Goal: Information Seeking & Learning: Learn about a topic

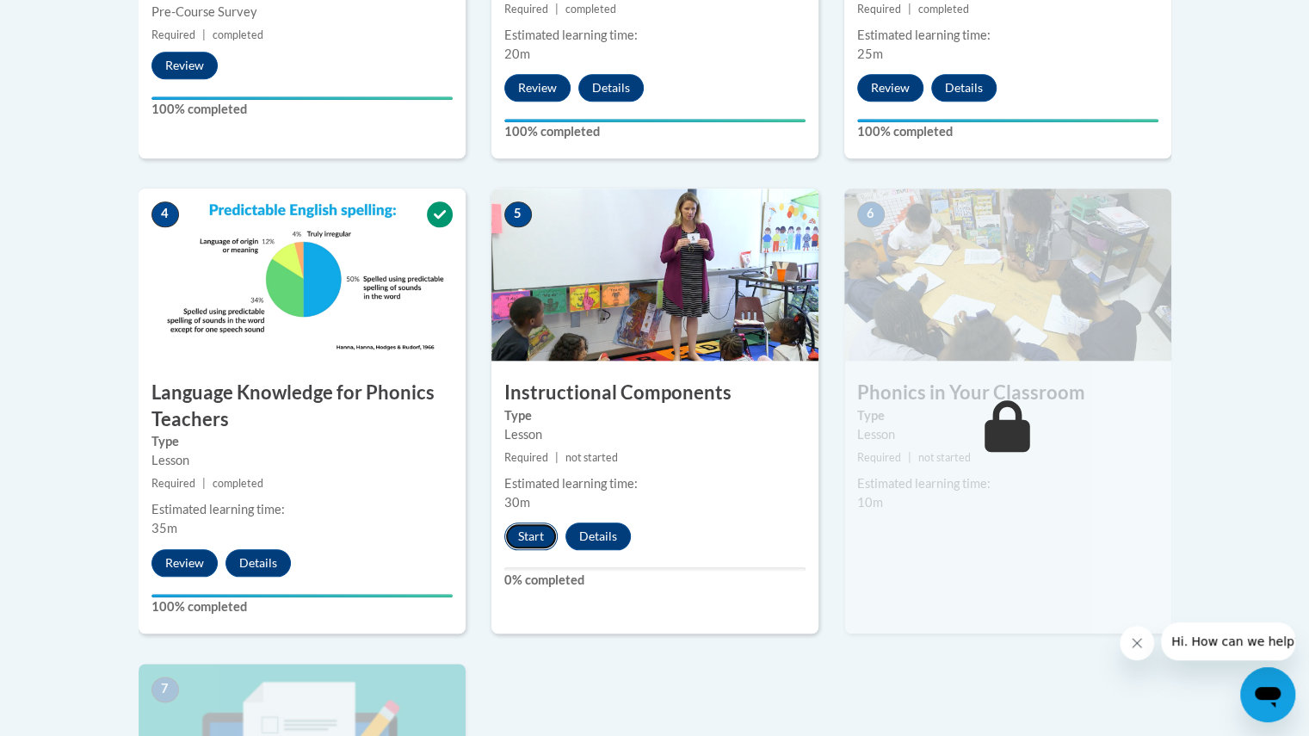
click at [523, 528] on button "Start" at bounding box center [530, 536] width 53 height 28
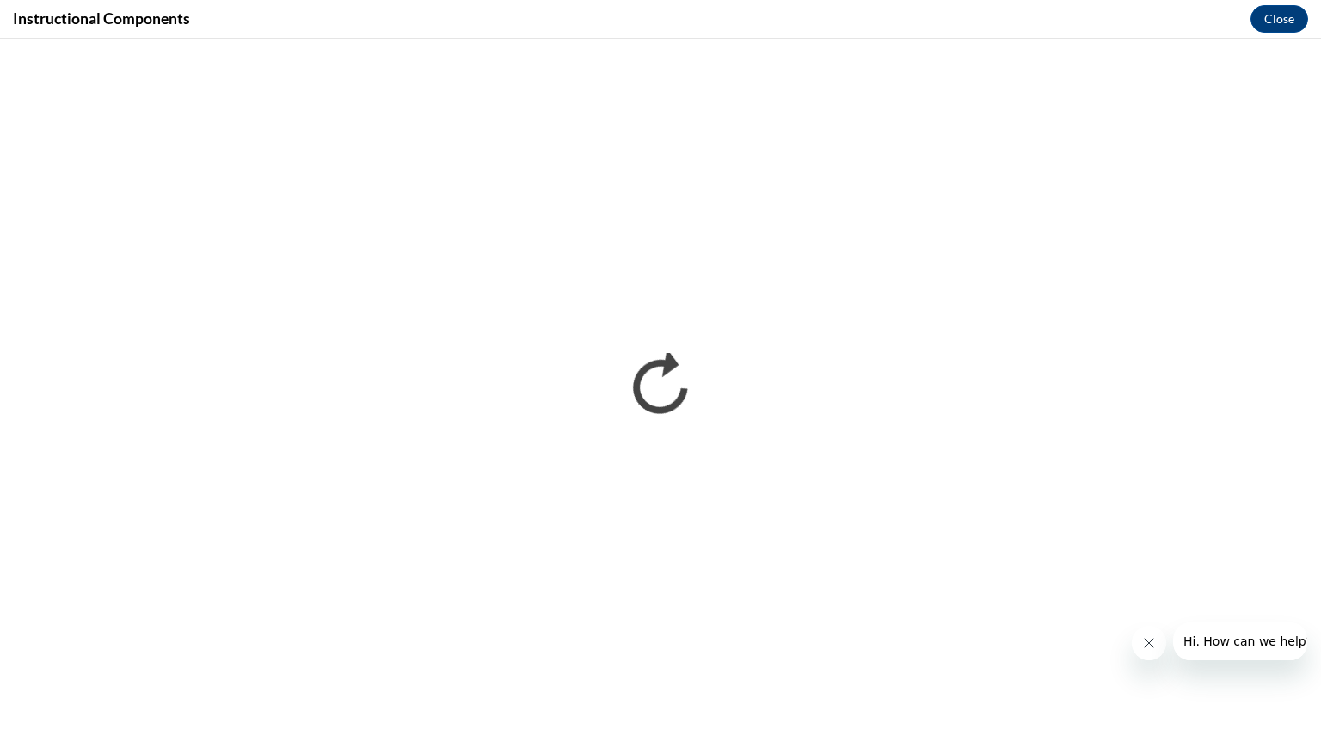
click at [1144, 646] on icon "Close message from company" at bounding box center [1148, 642] width 9 height 9
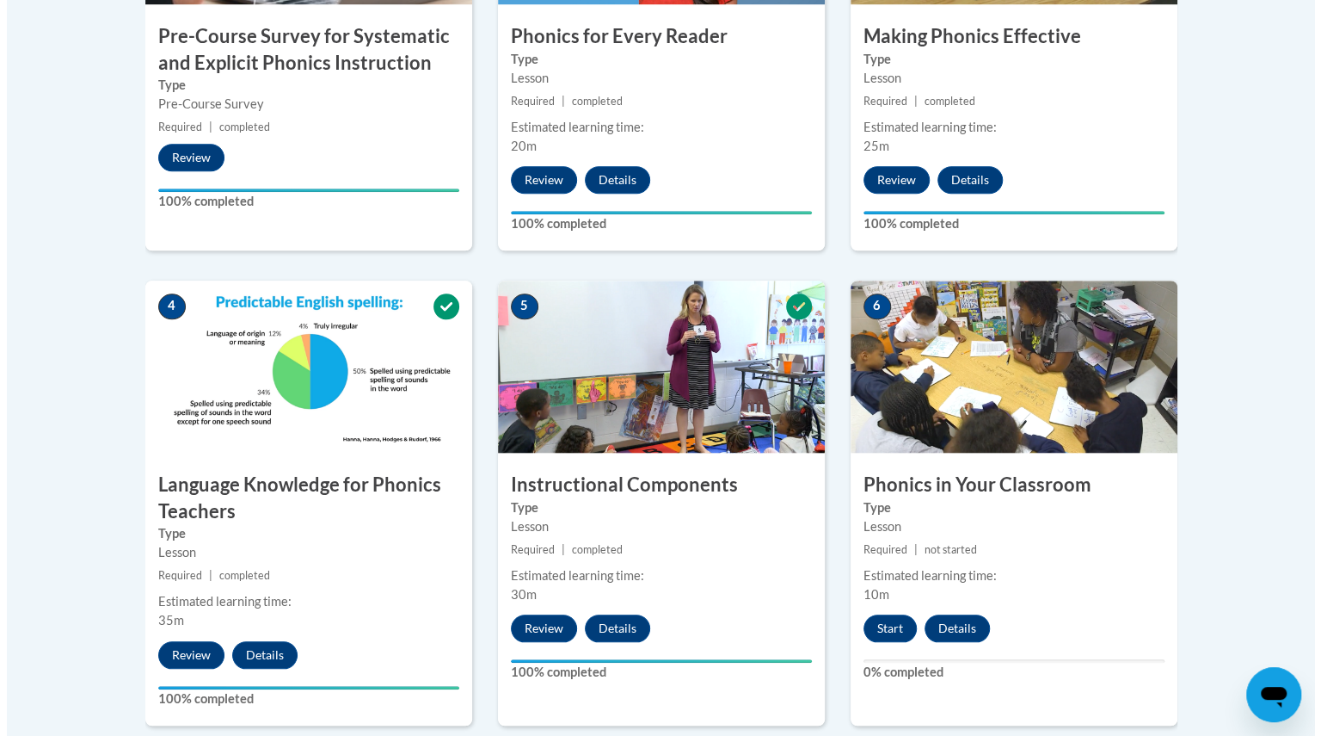
scroll to position [744, 0]
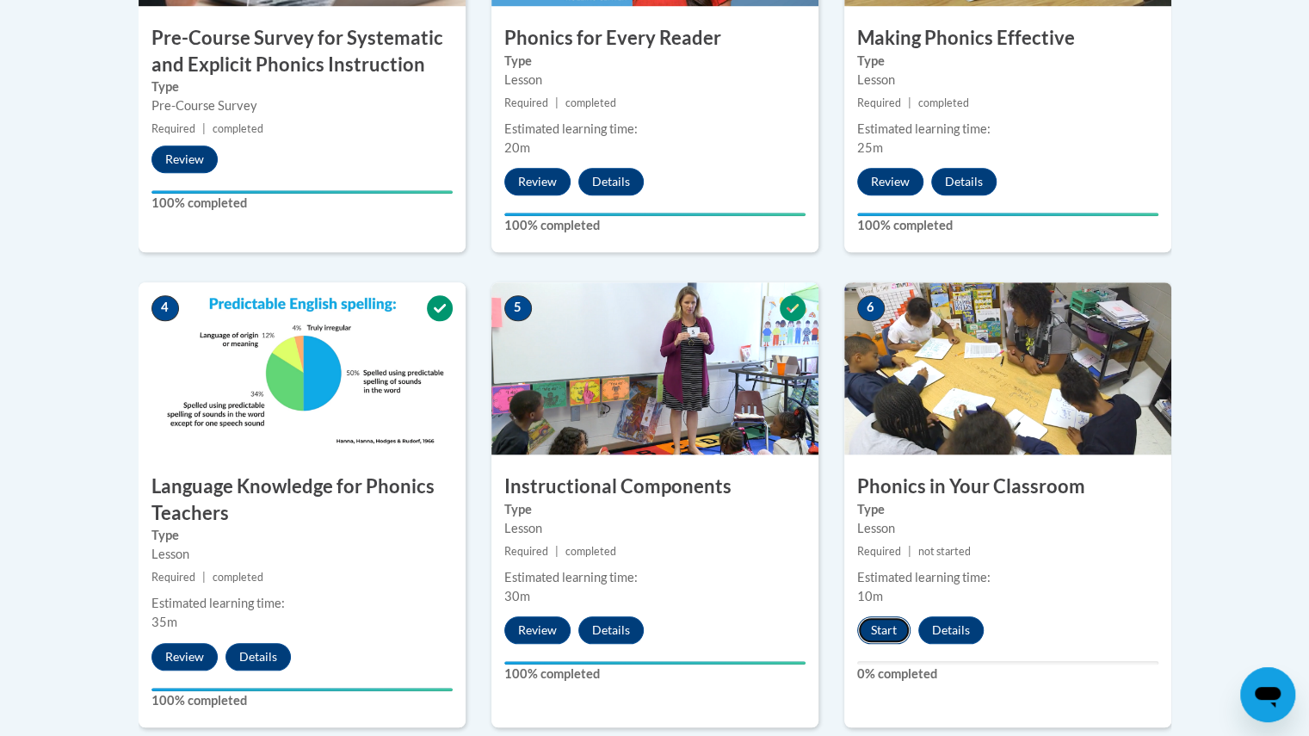
click at [886, 627] on button "Start" at bounding box center [883, 630] width 53 height 28
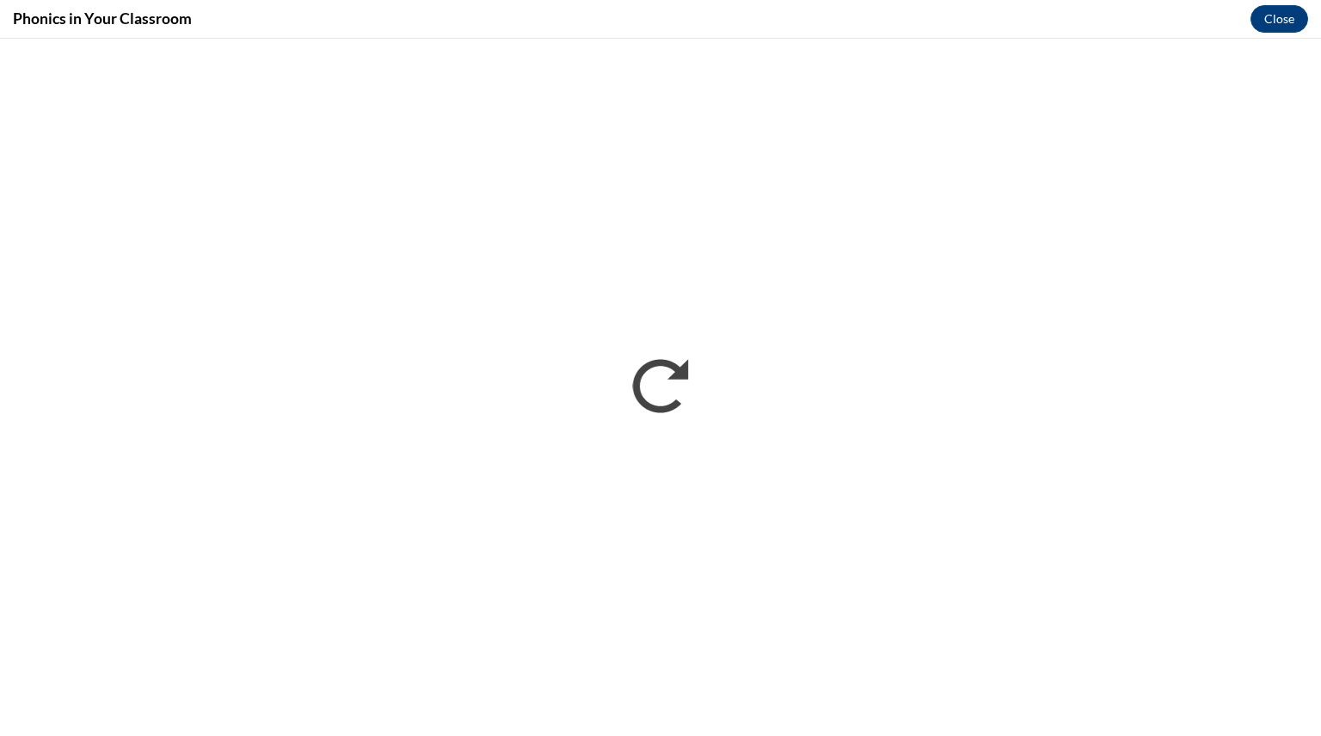
scroll to position [0, 0]
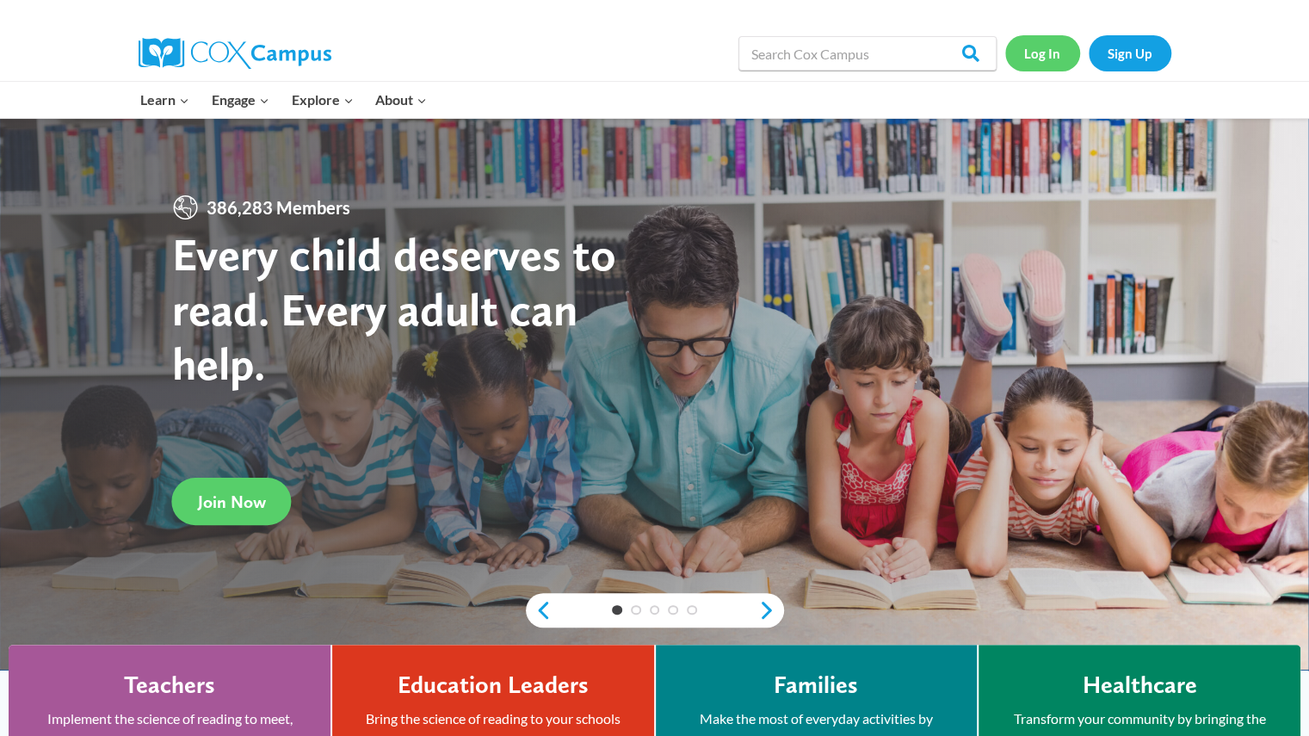
click at [1041, 50] on link "Log In" at bounding box center [1042, 52] width 75 height 35
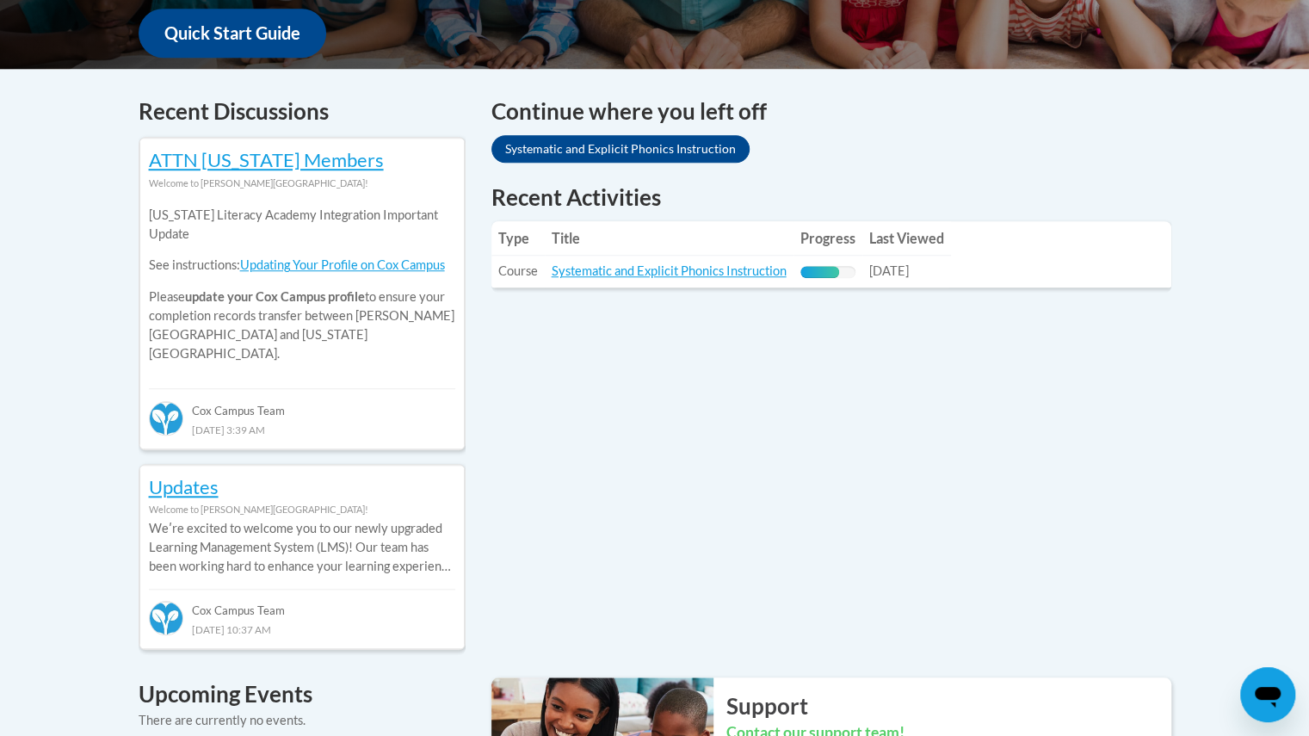
scroll to position [664, 0]
click at [699, 271] on link "Systematic and Explicit Phonics Instruction" at bounding box center [668, 269] width 235 height 15
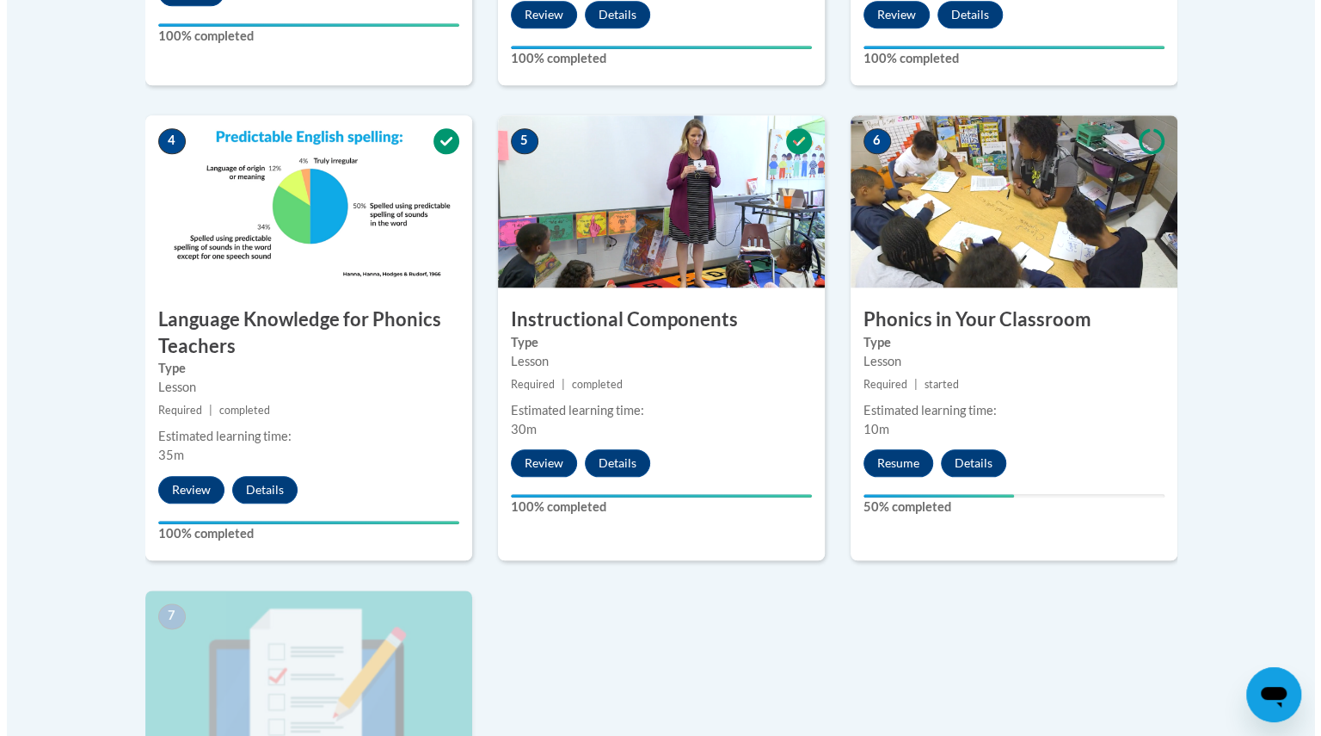
scroll to position [910, 0]
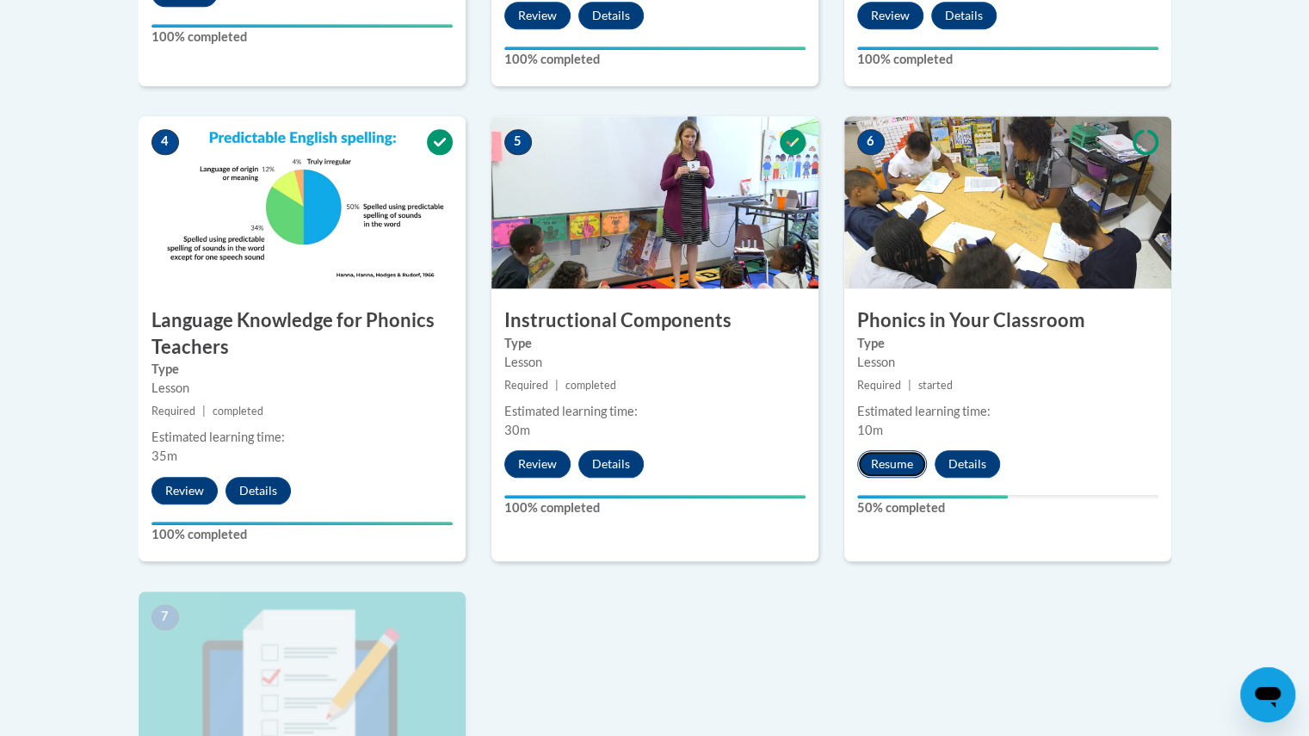
click at [891, 459] on button "Resume" at bounding box center [892, 464] width 70 height 28
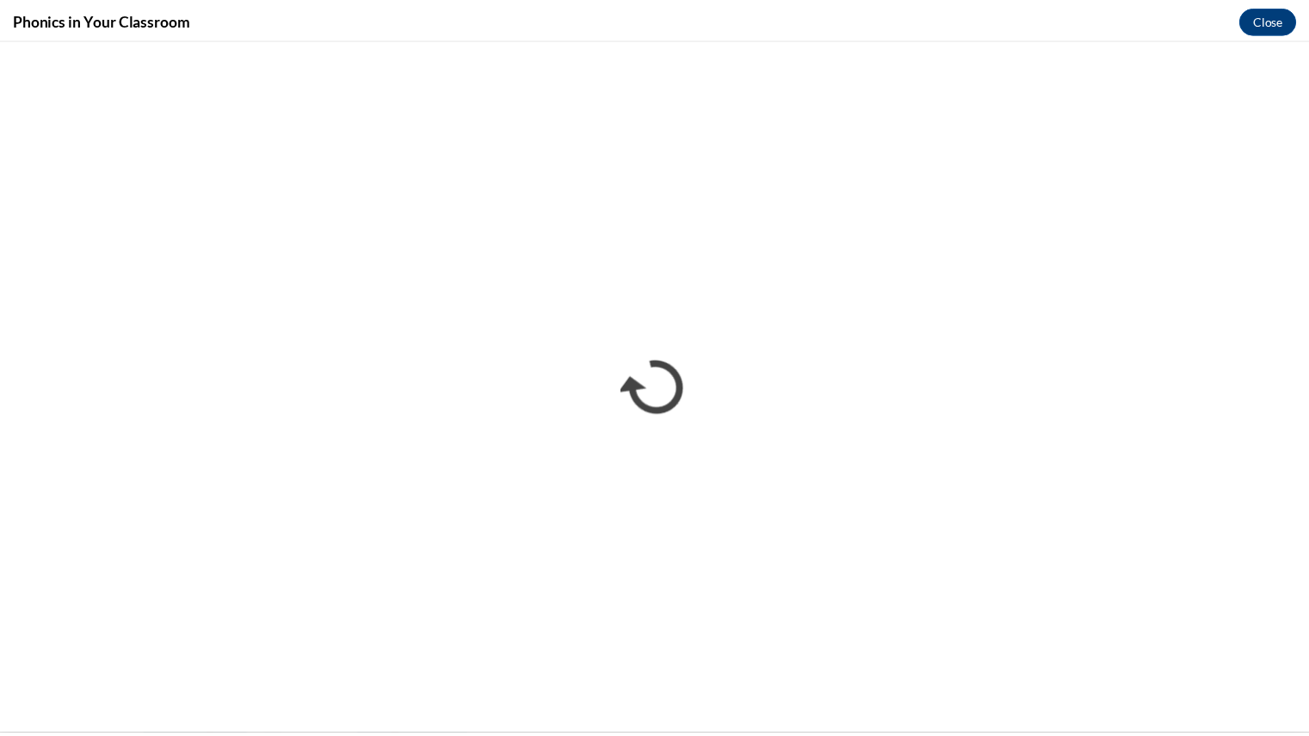
scroll to position [0, 0]
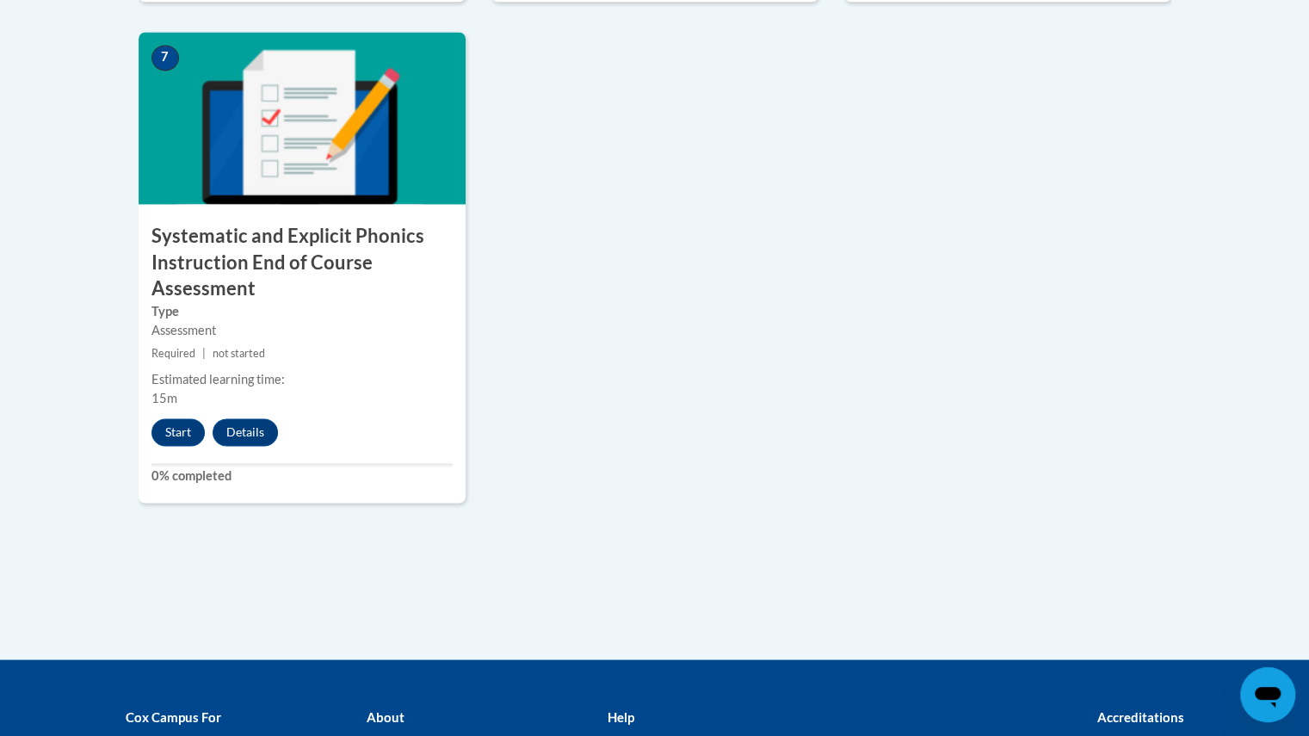
scroll to position [1468, 0]
